Goal: Information Seeking & Learning: Learn about a topic

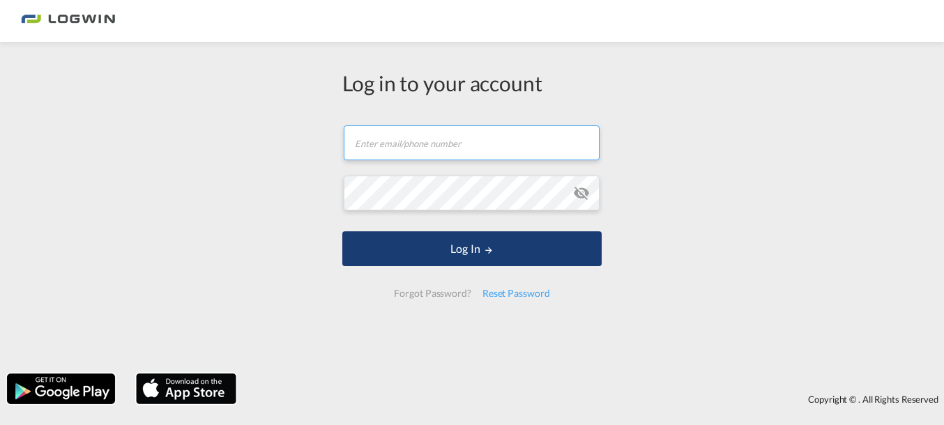
type input "marc.linsener@logwin-logistics.com"
click at [480, 247] on button "Log In" at bounding box center [471, 248] width 259 height 35
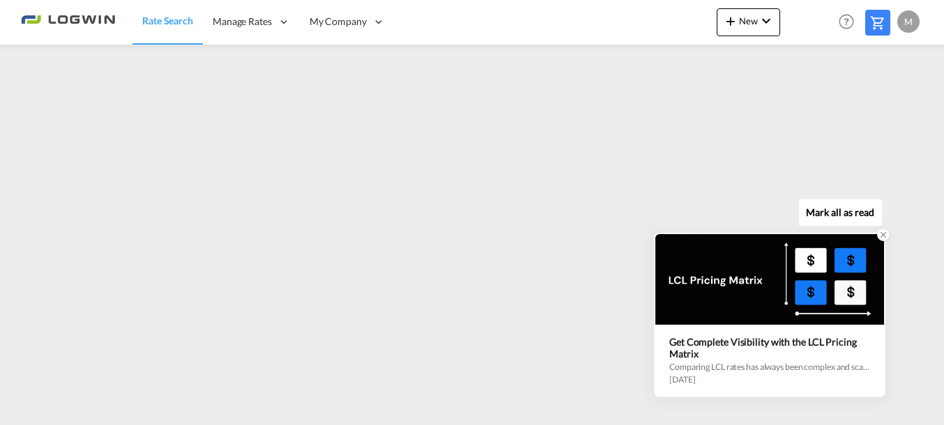
click at [755, 375] on div "3 weeks ago" at bounding box center [769, 379] width 201 height 10
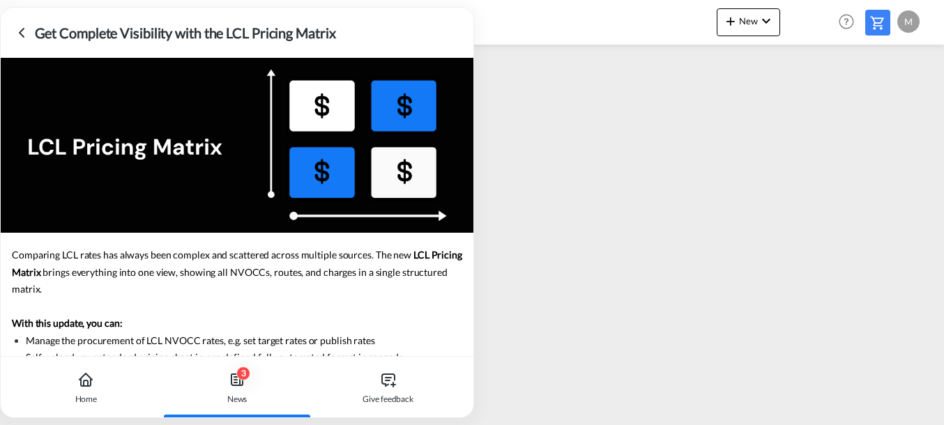
click at [19, 30] on icon at bounding box center [21, 32] width 17 height 17
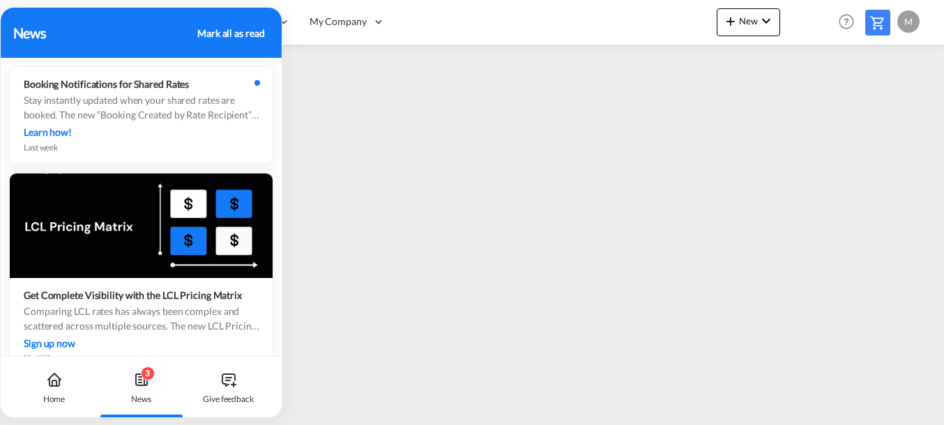
click at [247, 32] on div "Mark all as read" at bounding box center [230, 33] width 67 height 15
click at [248, 31] on div "Mark all as read" at bounding box center [230, 33] width 67 height 15
click at [58, 386] on icon at bounding box center [55, 383] width 10 height 6
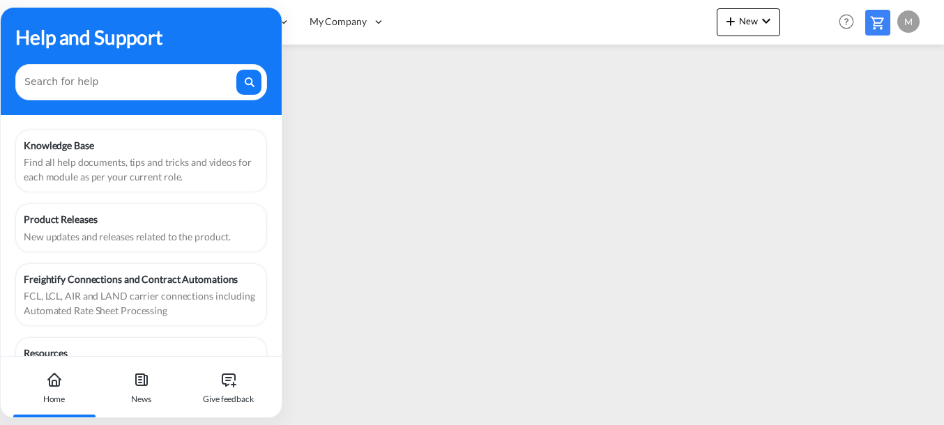
click at [326, 424] on md-content "Rate Search Manage Rates My Rate Files Sell Rates Shared Rates My Company" at bounding box center [472, 212] width 944 height 425
click at [243, 22] on div "Help and Support" at bounding box center [141, 36] width 252 height 29
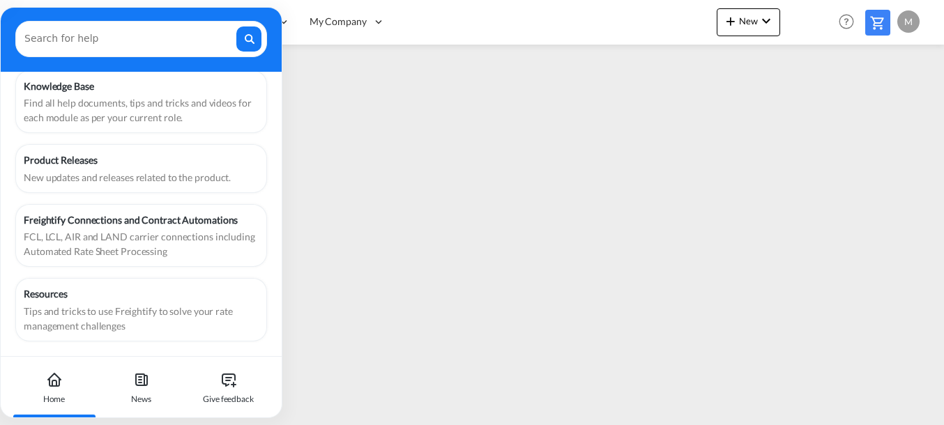
click at [55, 385] on icon at bounding box center [54, 380] width 17 height 17
click at [185, 29] on textarea at bounding box center [129, 35] width 210 height 18
click at [90, 103] on div "Find all help documents, tips and tricks and videos for each module as per your…" at bounding box center [141, 110] width 235 height 29
click at [53, 395] on div "Home" at bounding box center [54, 399] width 22 height 13
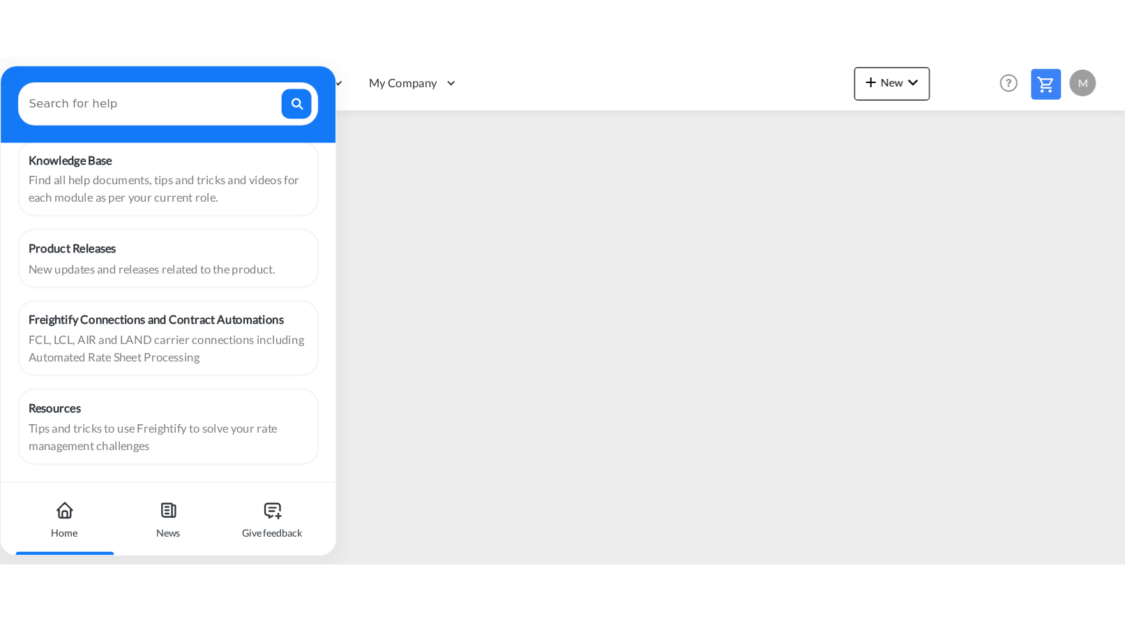
scroll to position [0, 0]
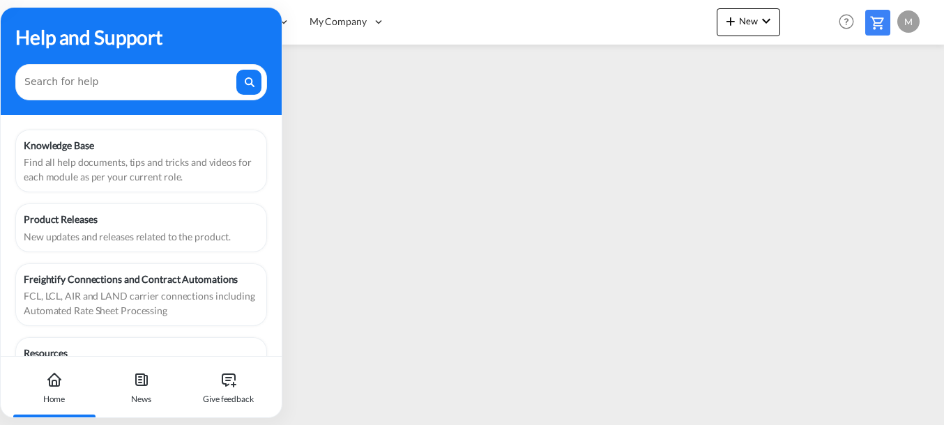
click at [252, 34] on div "Help and Support" at bounding box center [141, 36] width 252 height 29
click at [104, 6] on div "Rate Search Manage Rates My Rate Files Sell Rates Shared Rates My Company" at bounding box center [472, 21] width 902 height 43
drag, startPoint x: 104, startPoint y: 6, endPoint x: 228, endPoint y: 32, distance: 126.8
click at [228, 32] on div "Help and Support" at bounding box center [141, 36] width 252 height 29
click at [151, 389] on div "News" at bounding box center [140, 387] width 77 height 61
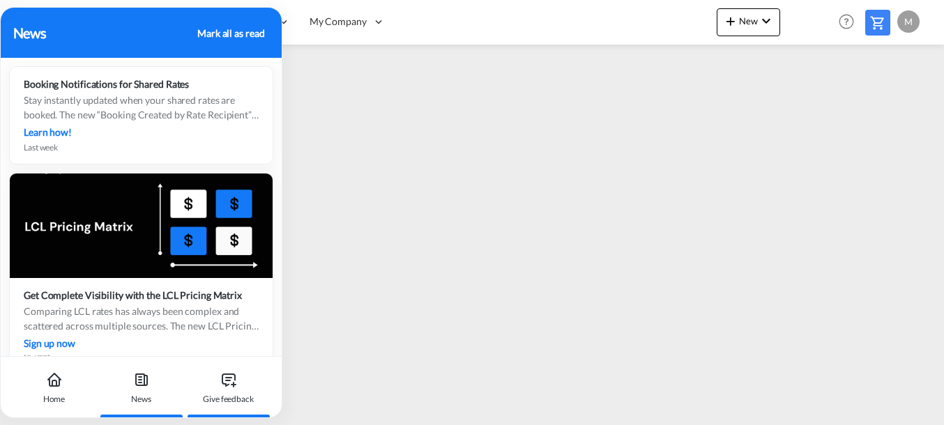
click at [233, 389] on div "Give feedback" at bounding box center [228, 387] width 77 height 61
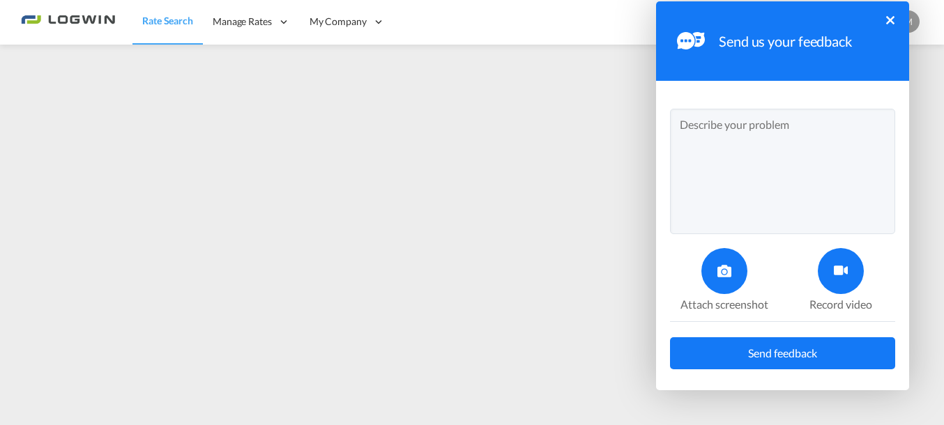
click at [892, 17] on button "×" at bounding box center [890, 20] width 8 height 8
